Goal: Information Seeking & Learning: Check status

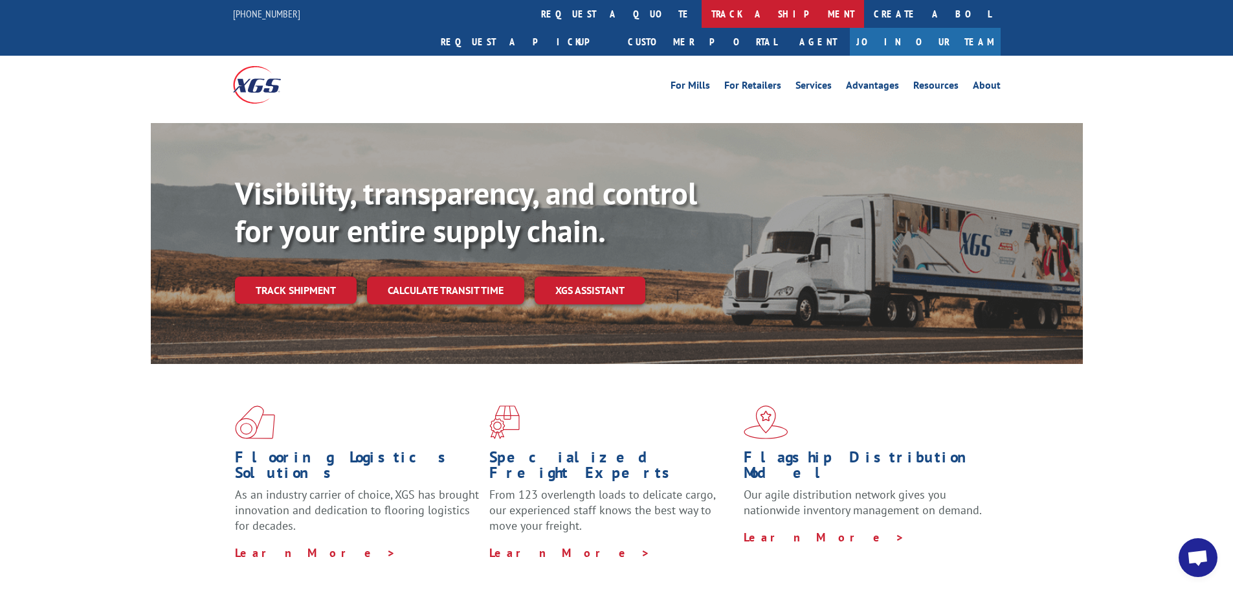
click at [702, 14] on link "track a shipment" at bounding box center [783, 14] width 163 height 28
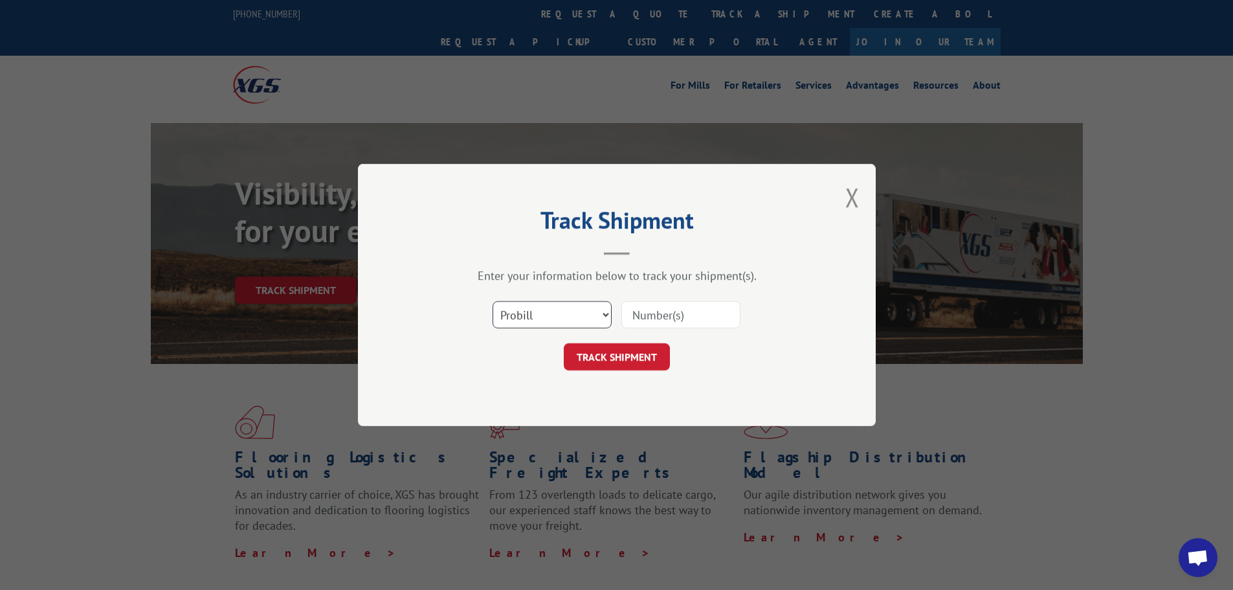
click at [566, 316] on select "Select category... Probill BOL PO" at bounding box center [552, 314] width 119 height 27
select select "bol"
click at [493, 301] on select "Select category... Probill BOL PO" at bounding box center [552, 314] width 119 height 27
click at [658, 311] on input at bounding box center [681, 314] width 119 height 27
paste input "5192934"
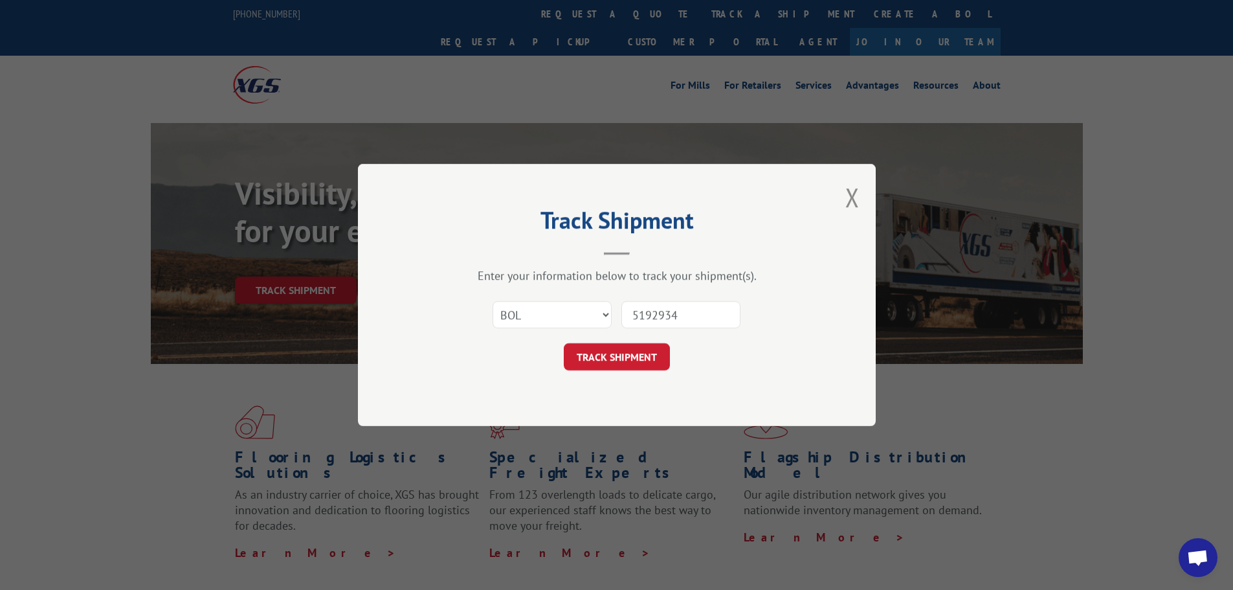
type input "5192934"
click at [605, 371] on div "Track Shipment Enter your information below to track your shipment(s). Select c…" at bounding box center [617, 295] width 518 height 262
click at [611, 366] on button "TRACK SHIPMENT" at bounding box center [617, 356] width 106 height 27
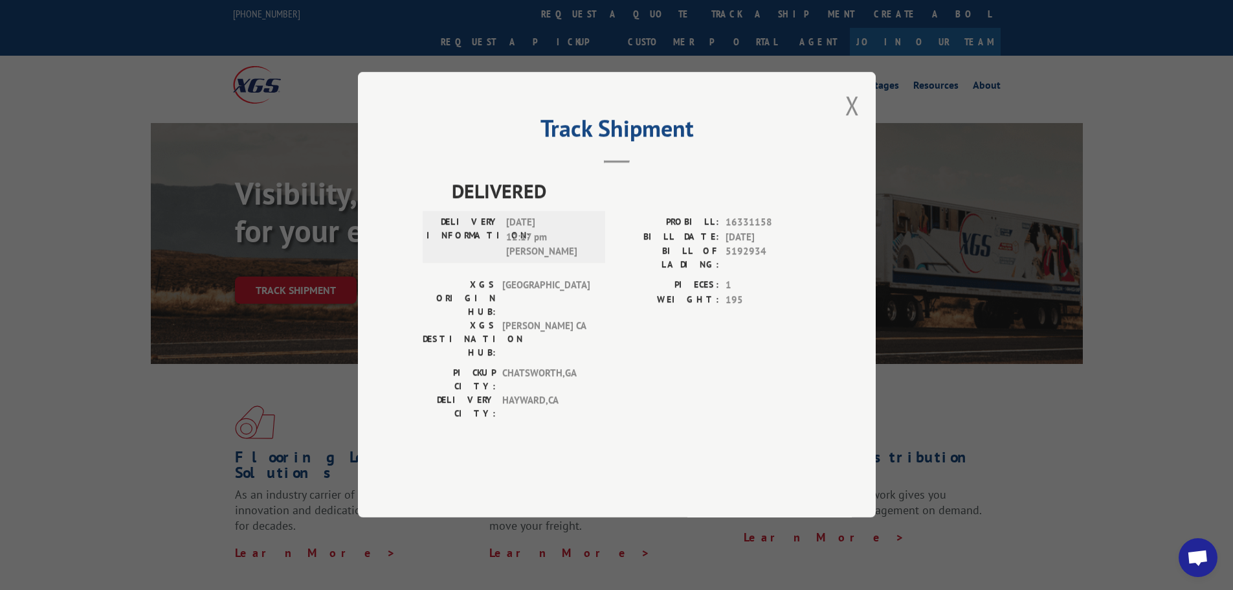
click at [857, 122] on button "Close modal" at bounding box center [853, 105] width 14 height 34
